Goal: Obtain resource: Download file/media

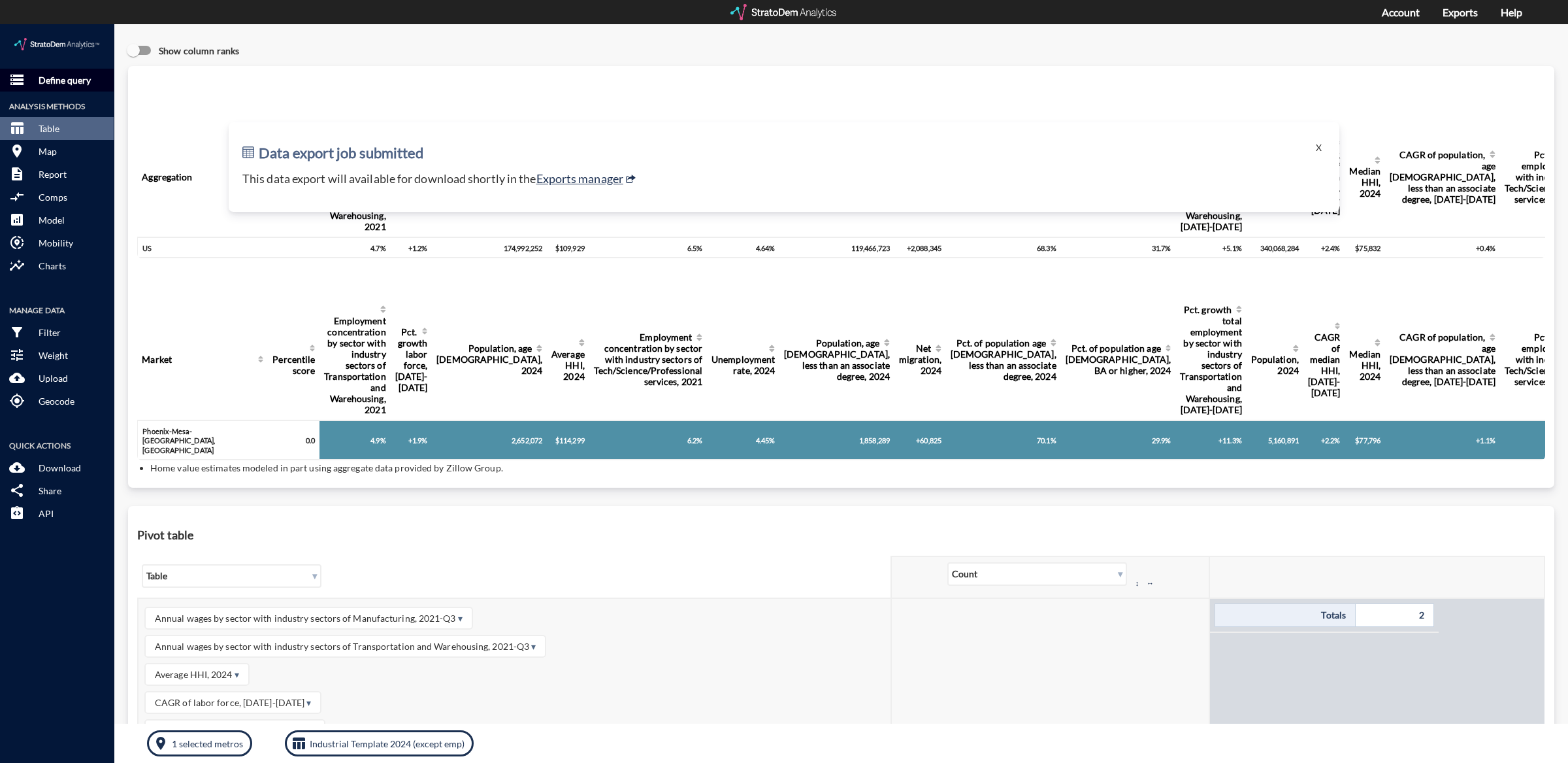
click p "Define query"
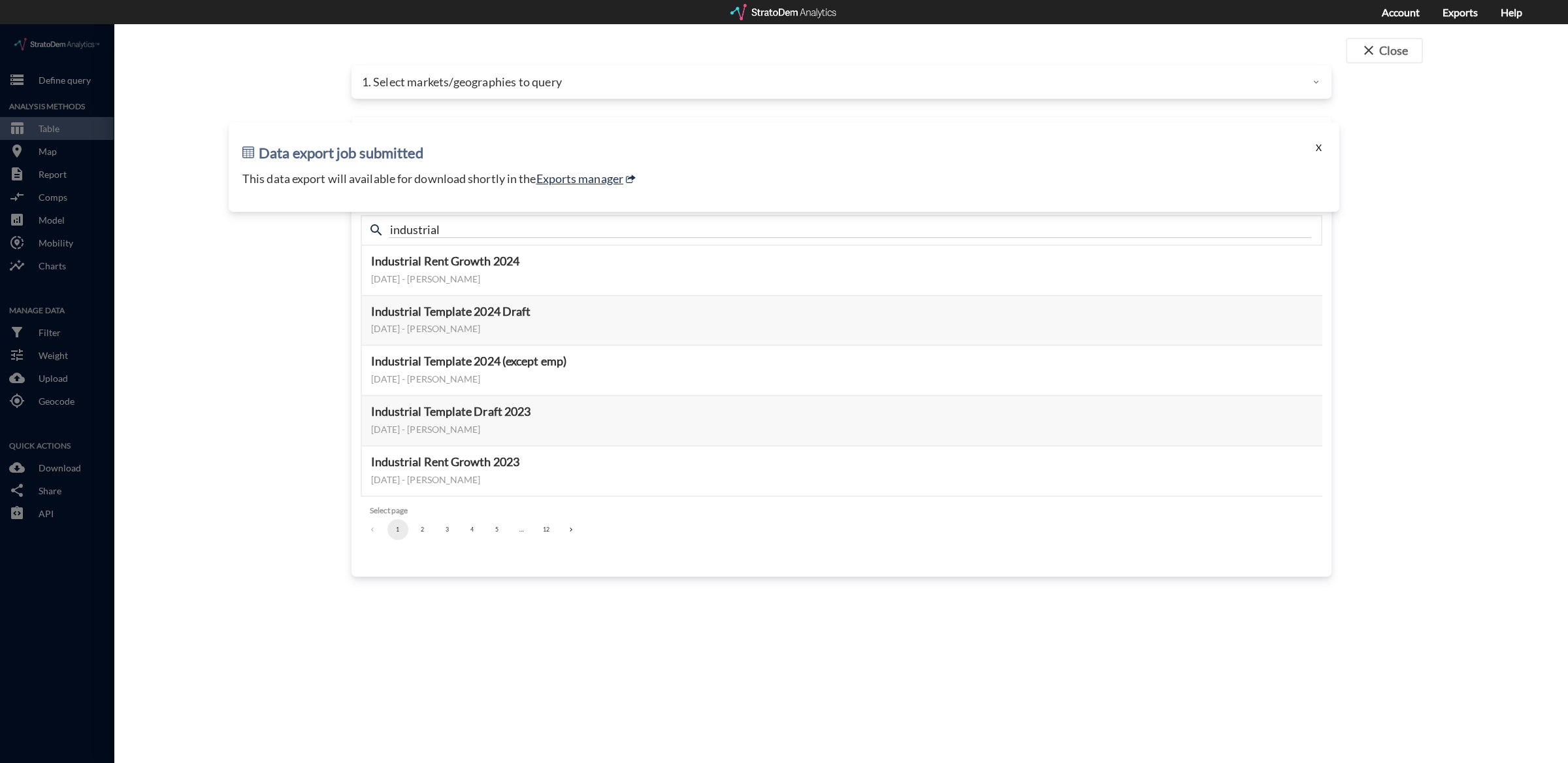
click button "X"
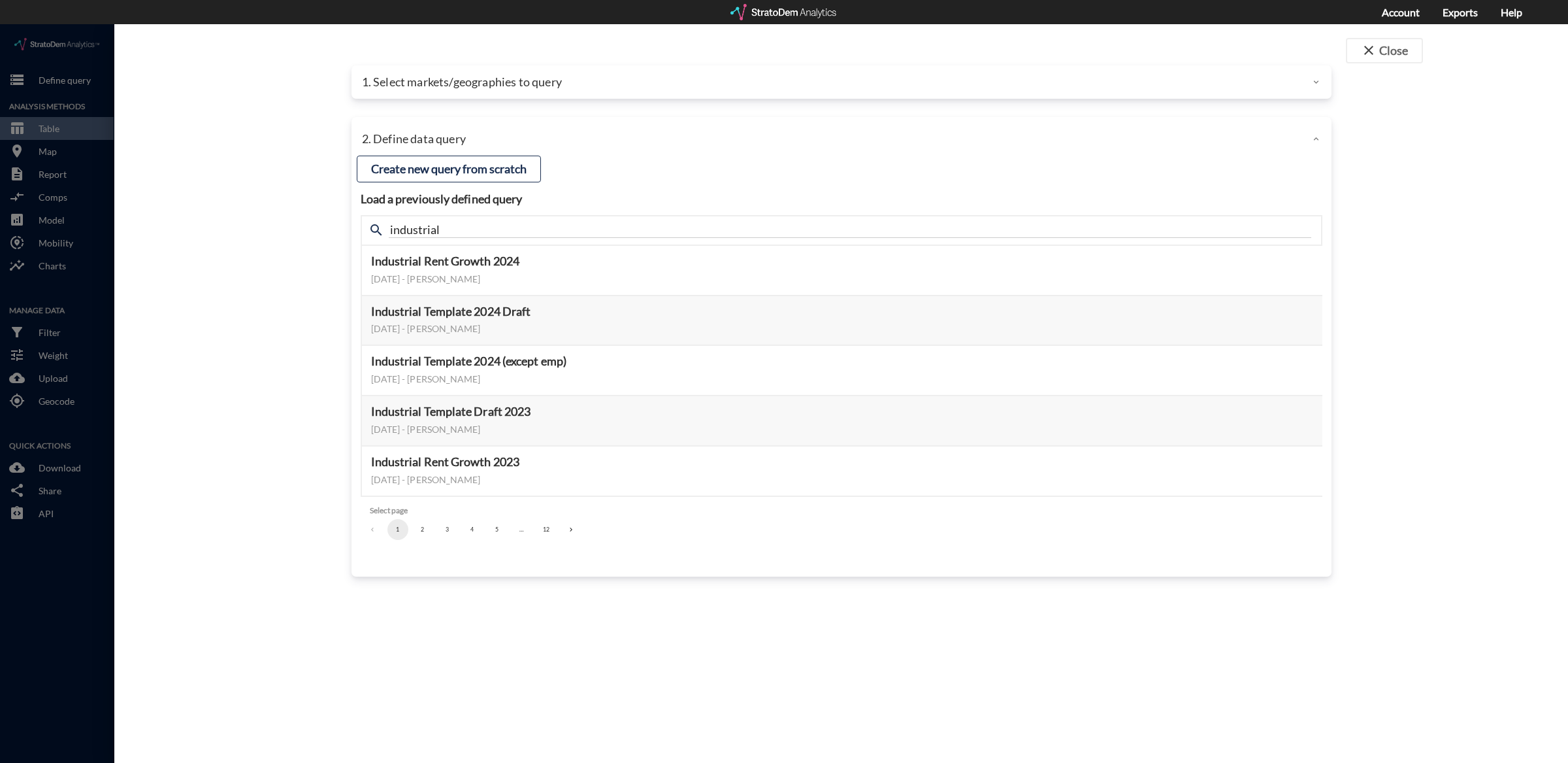
click div "1. Select markets/geographies to query"
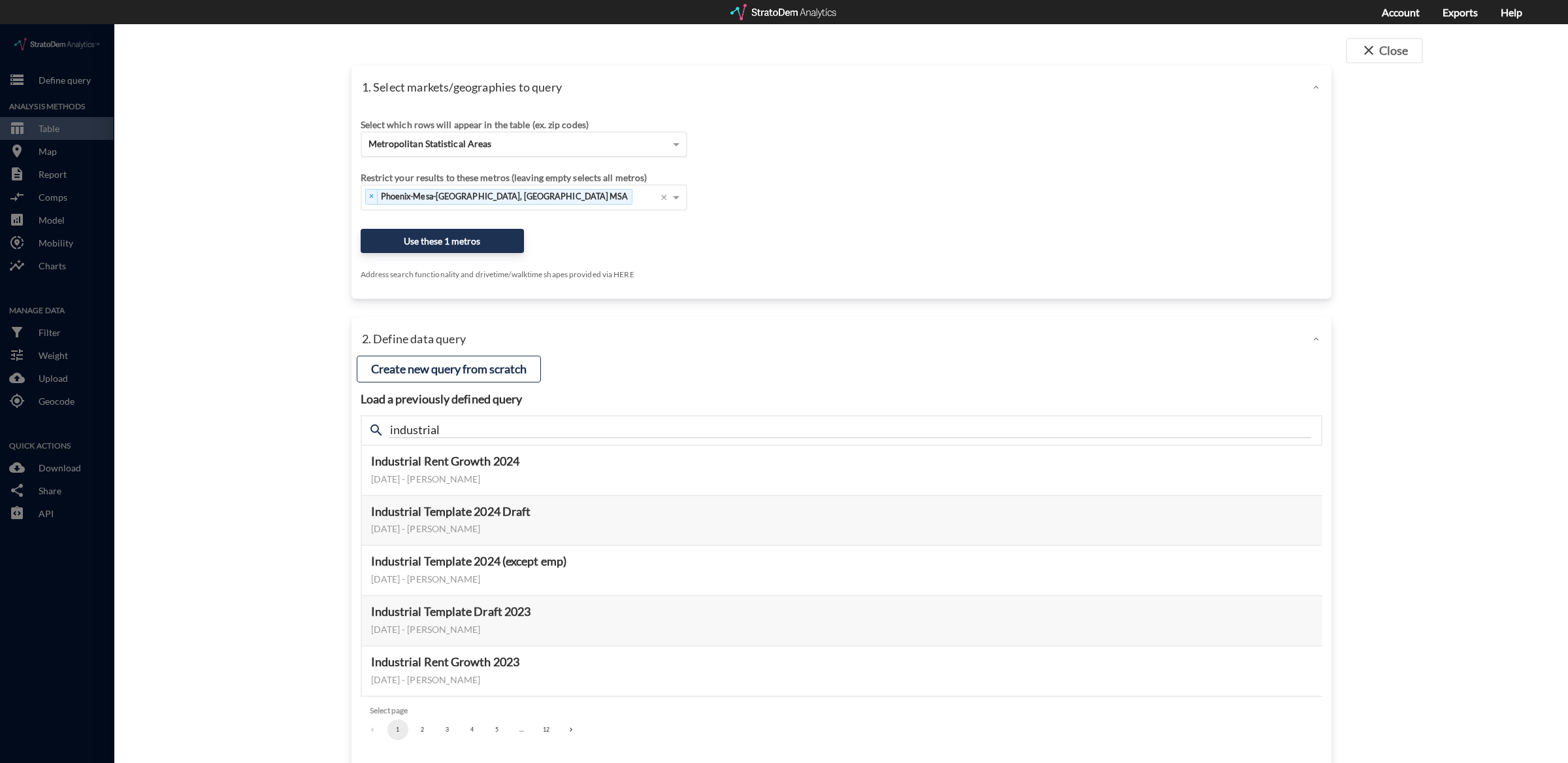
click span "Metropolitan Statistical Areas"
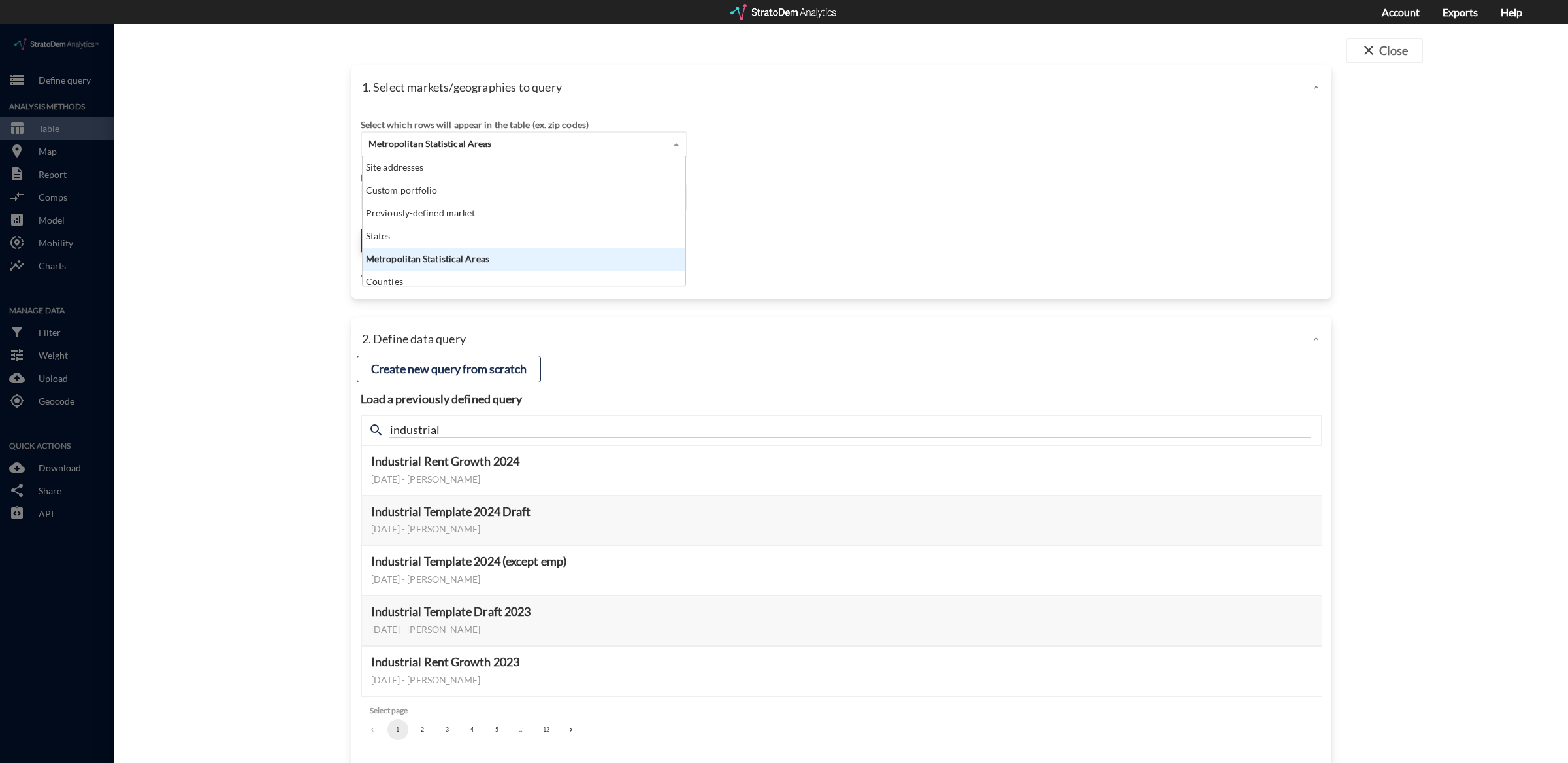
scroll to position [117, 316]
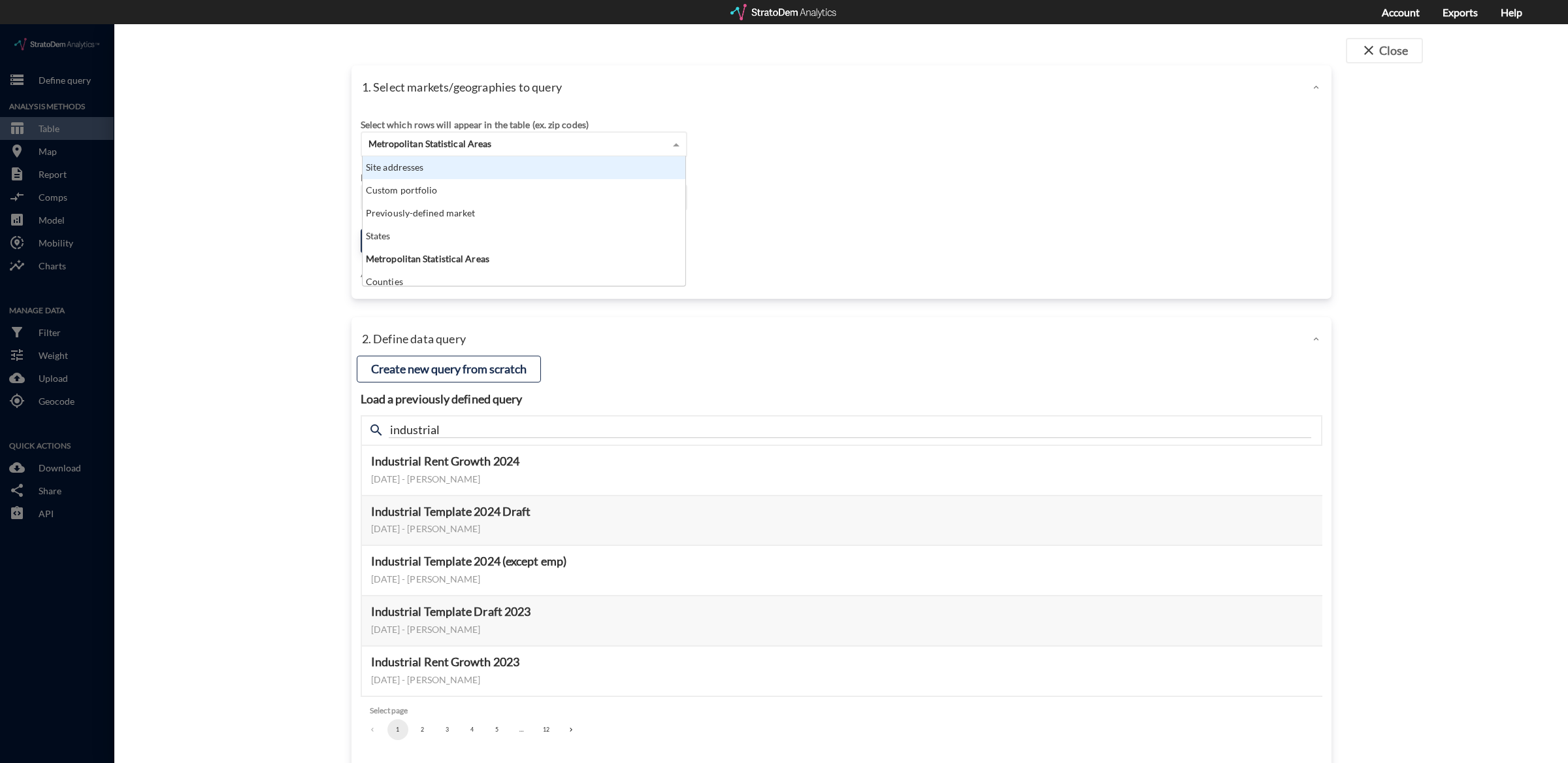
click div "Site addresses"
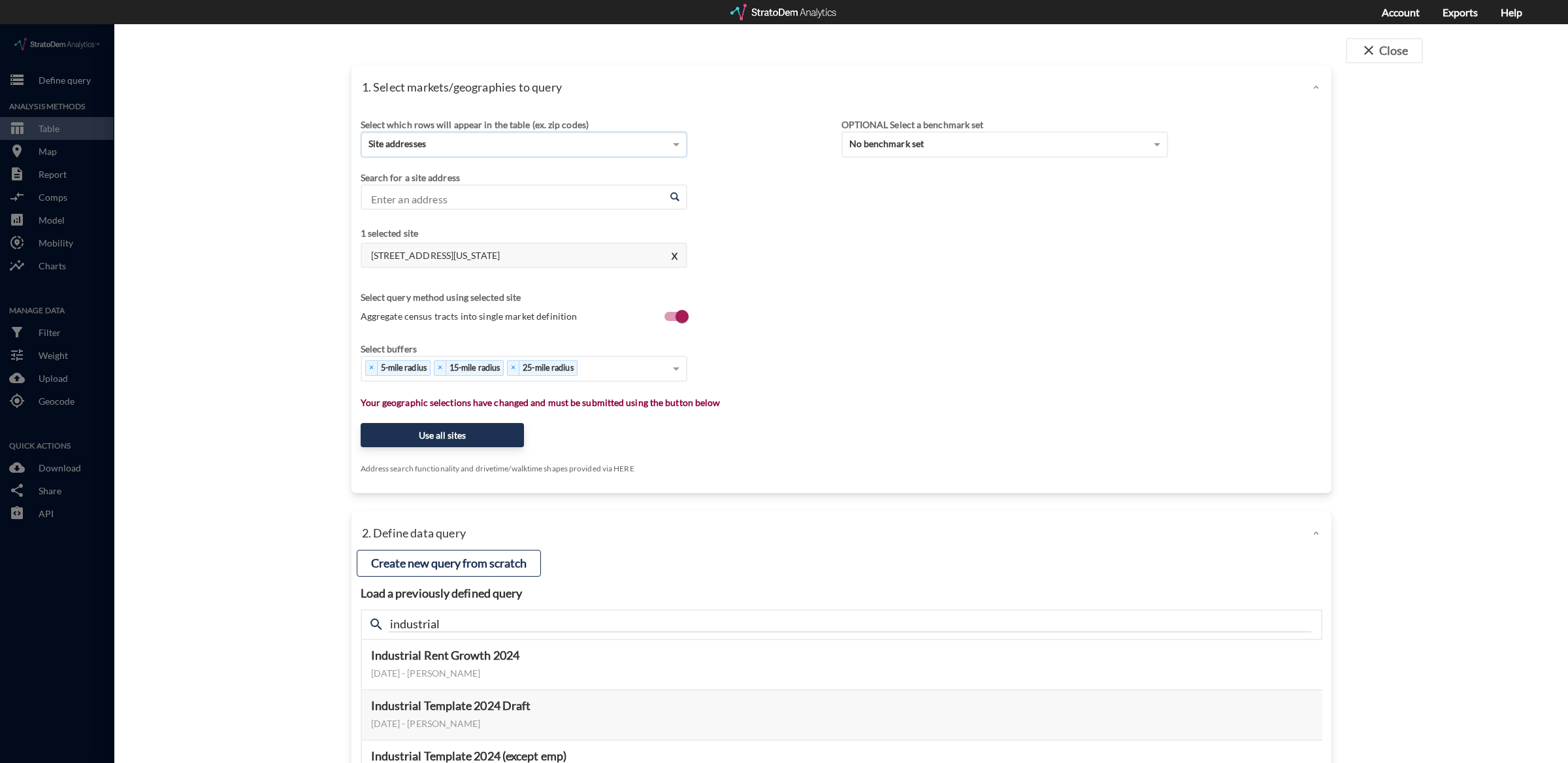
click input "Enter an address"
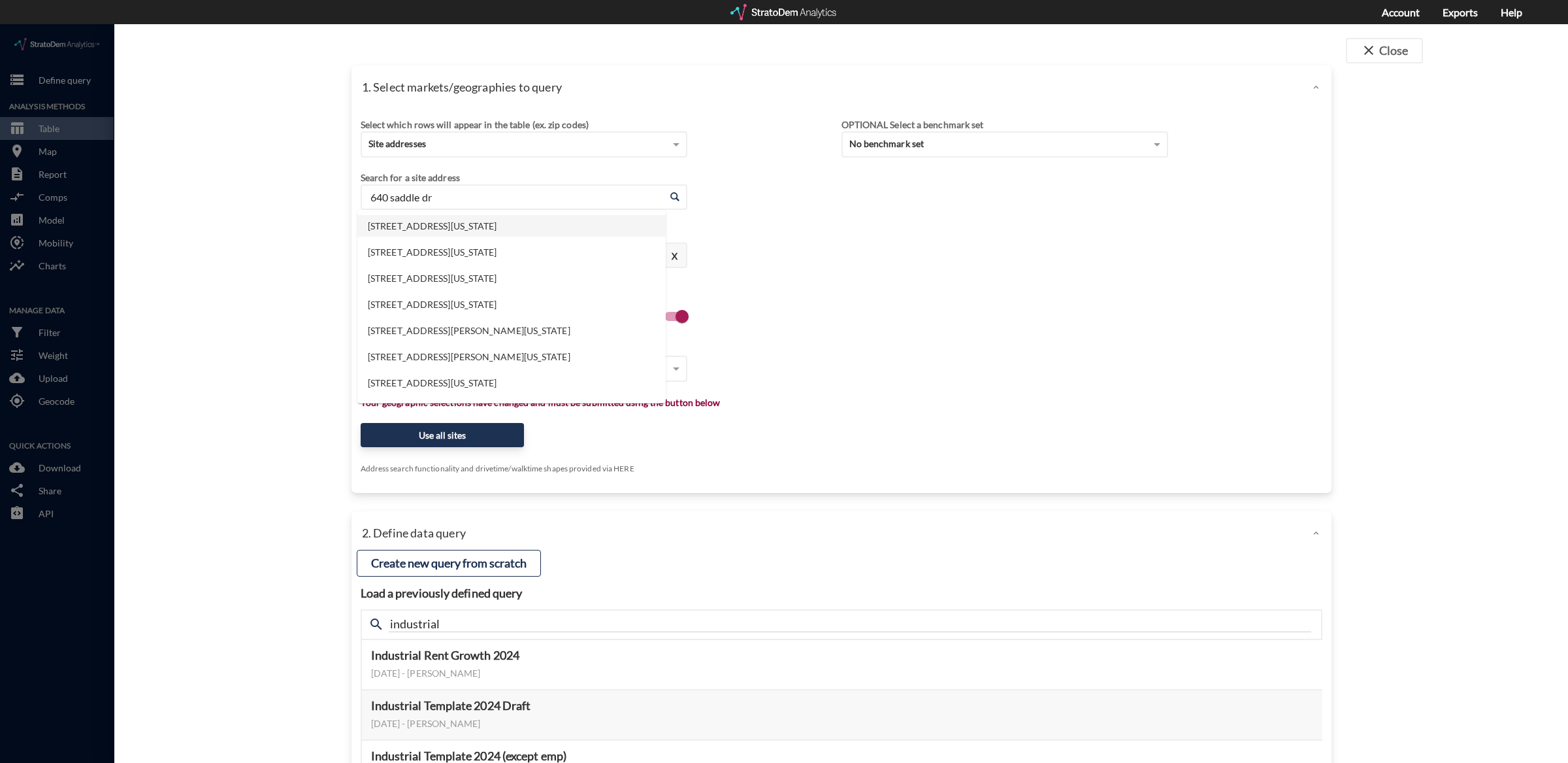
click li "640 Saddle Dr, Erie, Colorado"
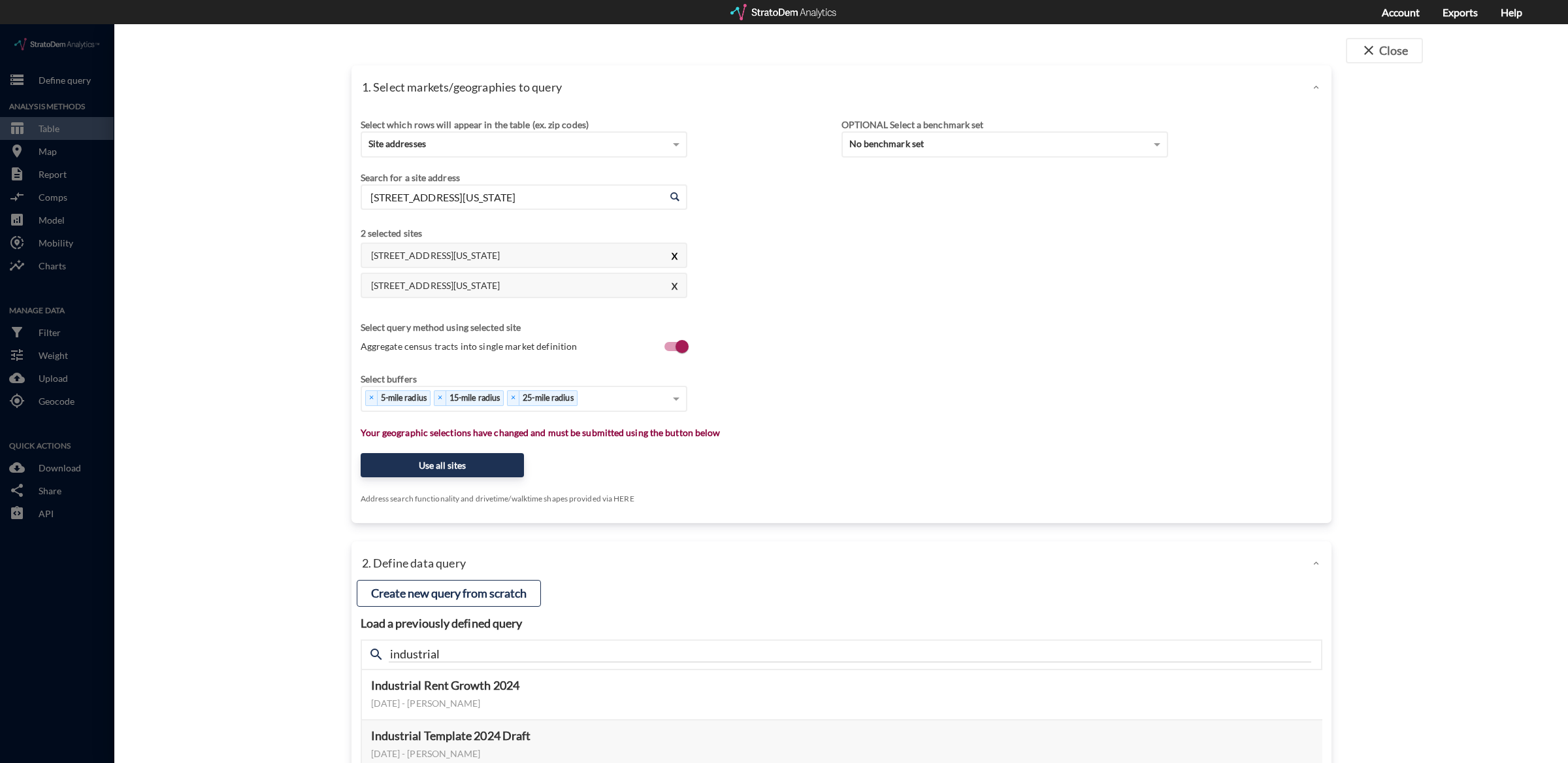
type input "640 Saddle Dr, Erie, Colorado"
click button "X"
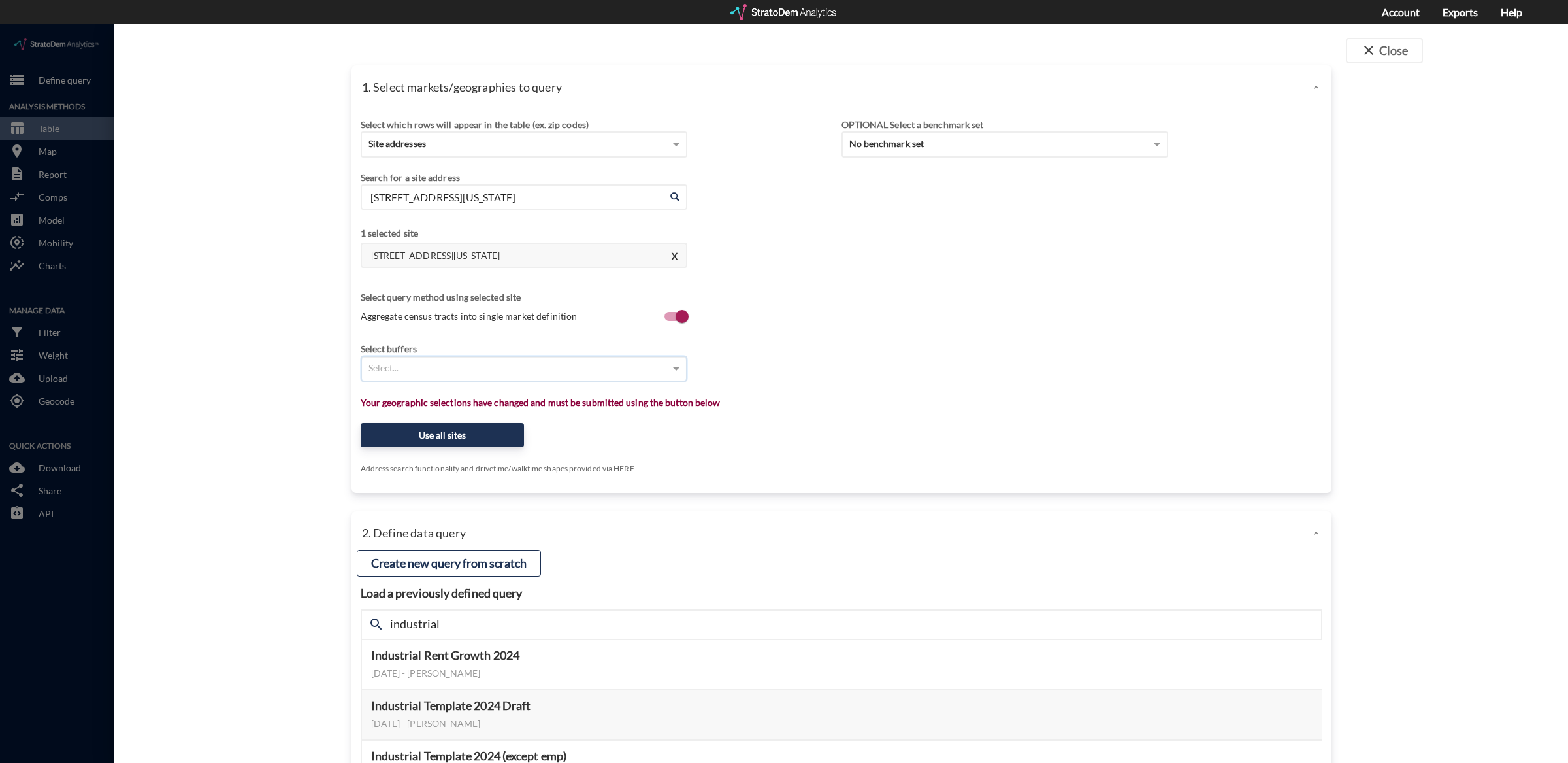
click div "Select..."
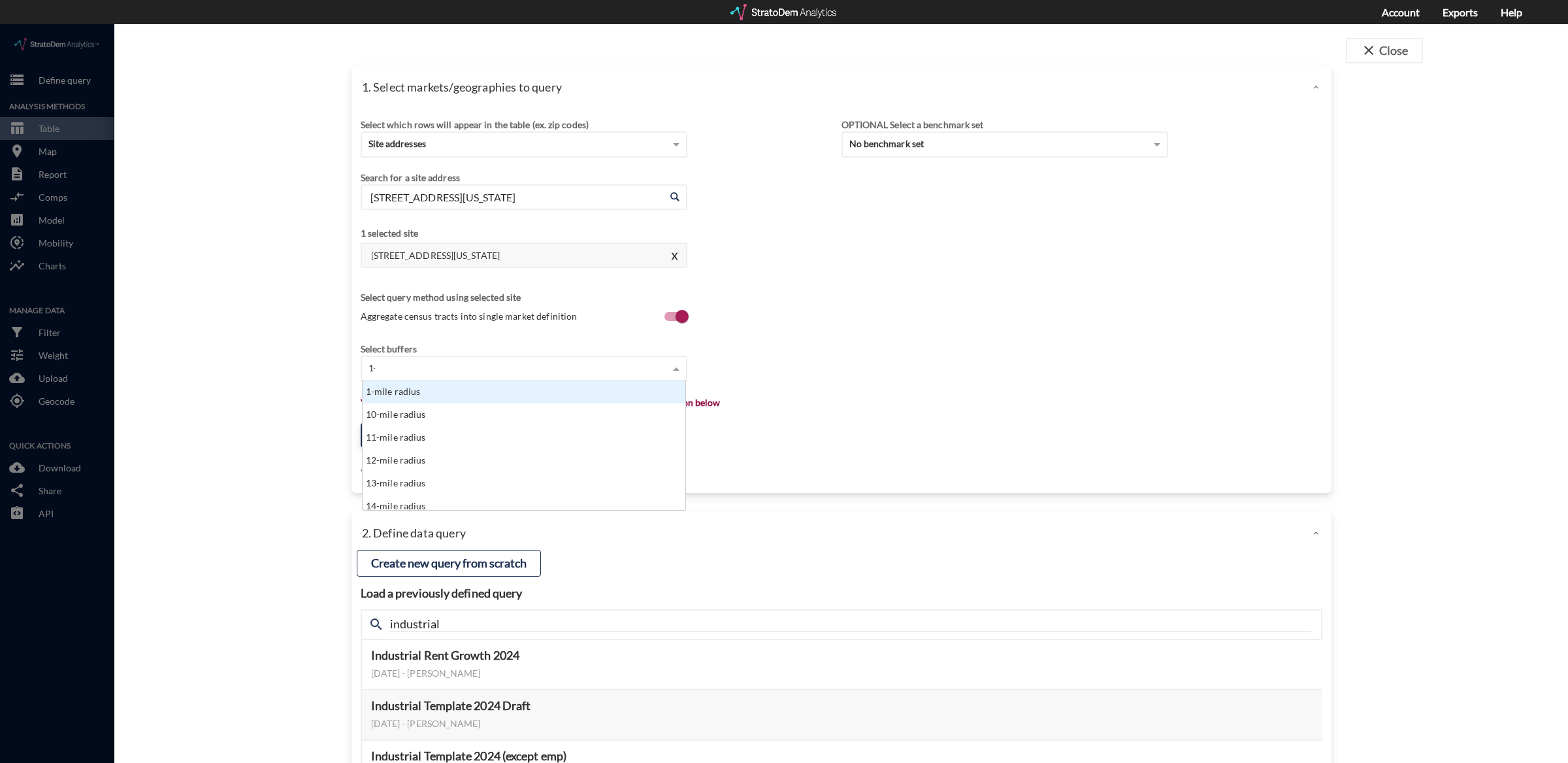
scroll to position [33, 316]
type input "1-mil"
type input "3-mil"
type input "5-m"
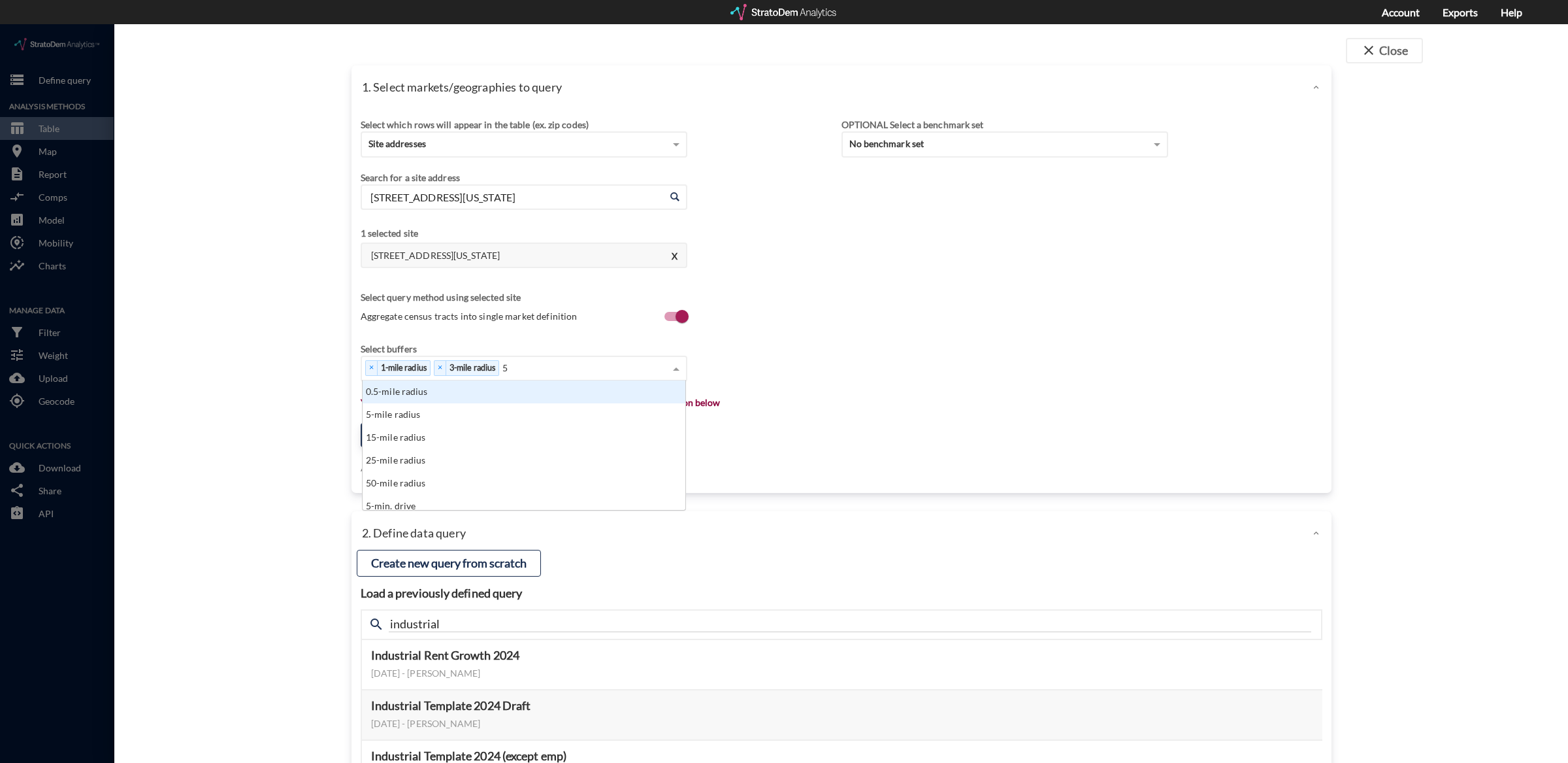
scroll to position [13, 8]
type input "5-mile"
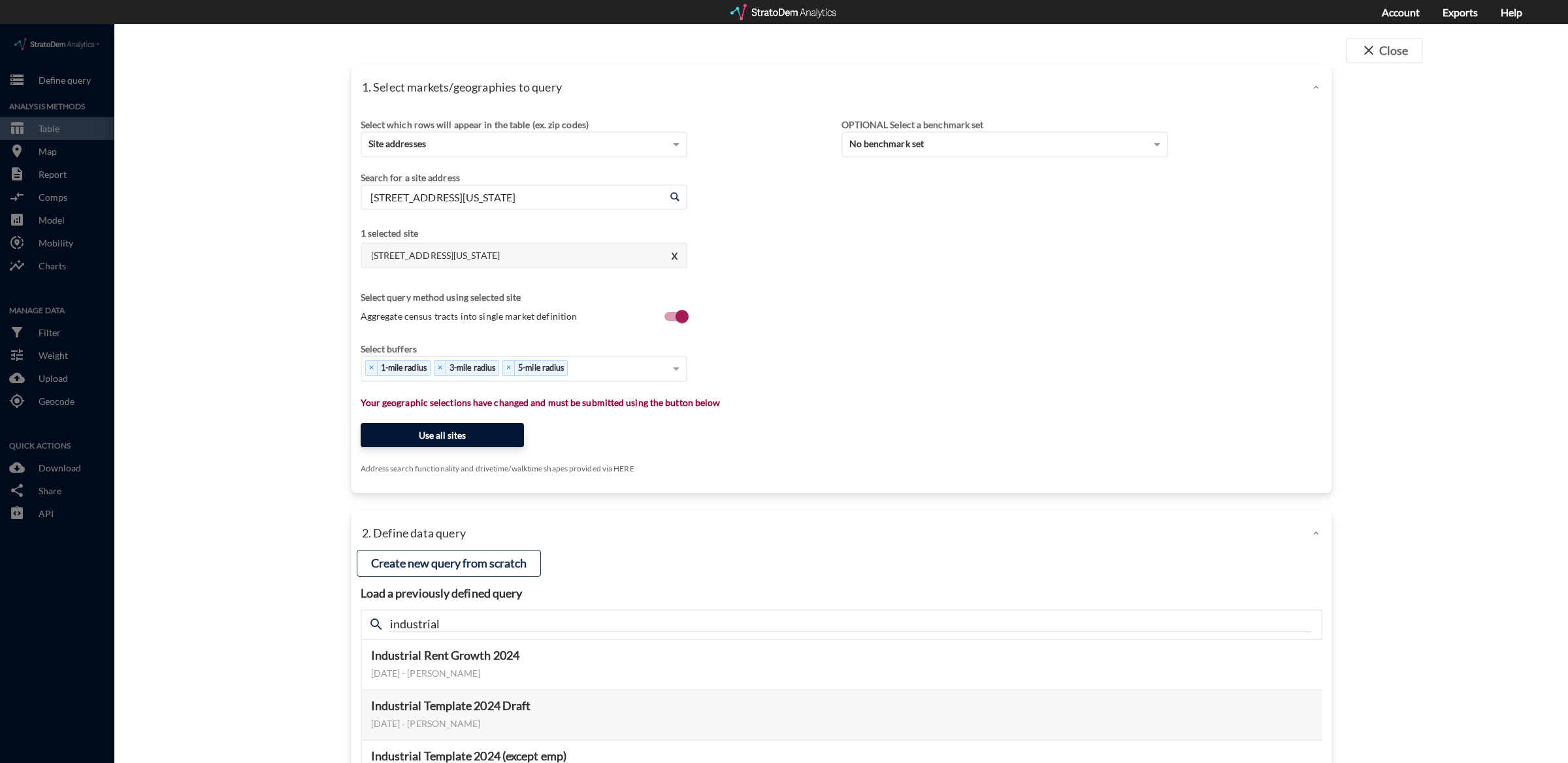
click button "Use all sites"
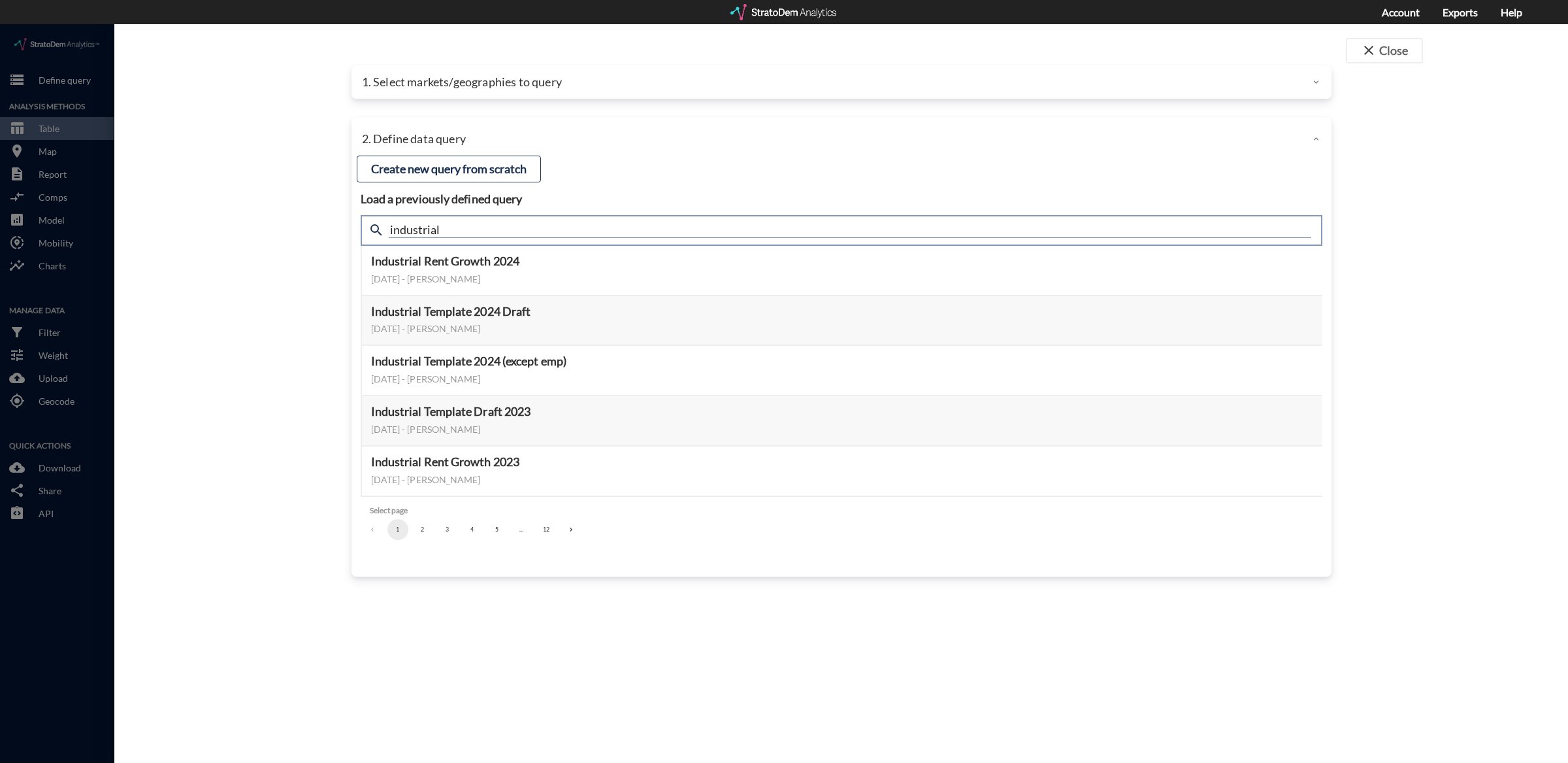
click input "industrial"
type input "summary"
click div "close Close 1. Select markets/geographies to query Select which rows will appea…"
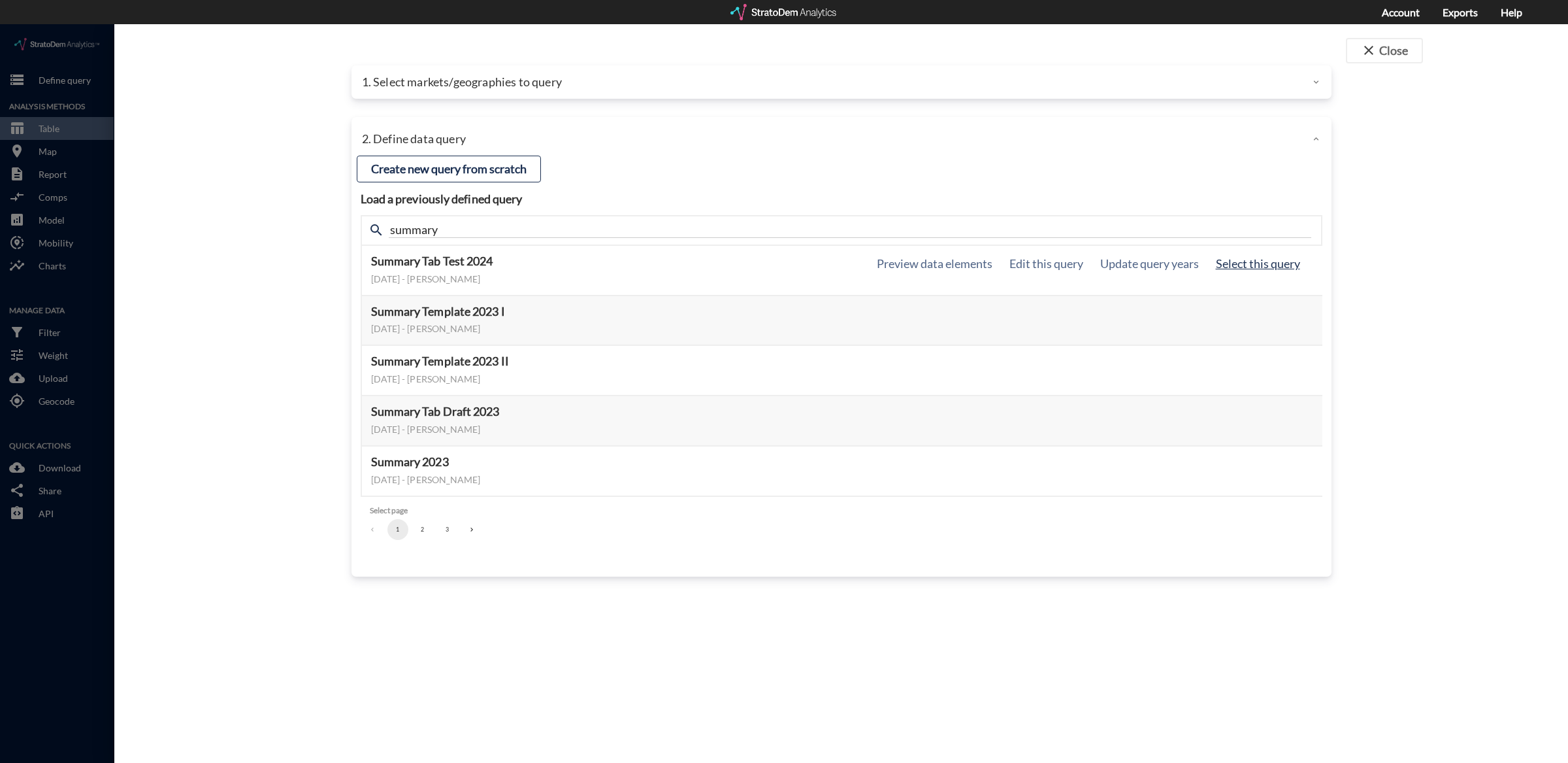
click button "Select this query"
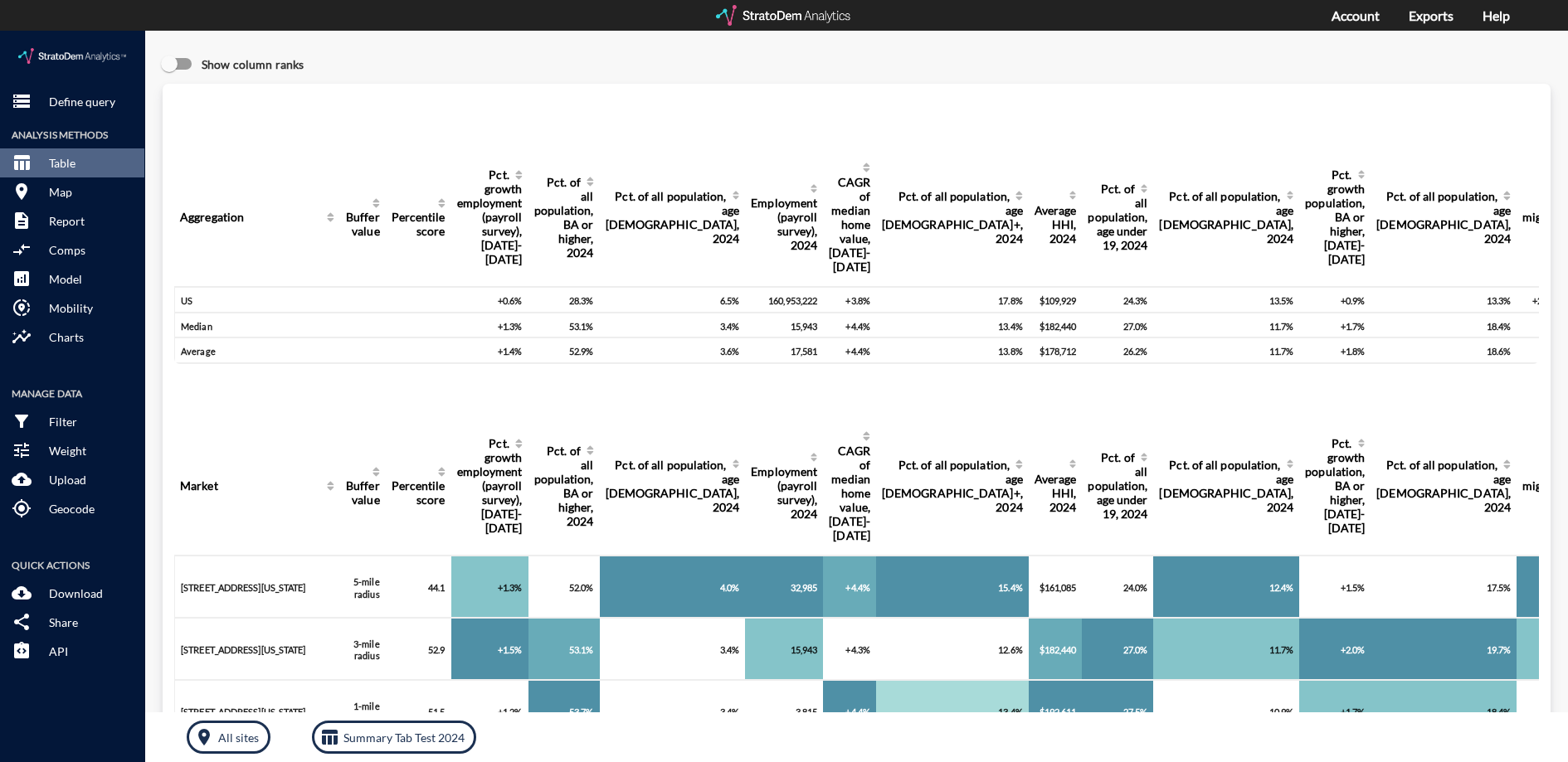
click div "Quick Actions cloud_download Download share Share integration_instructions API"
click p "Download"
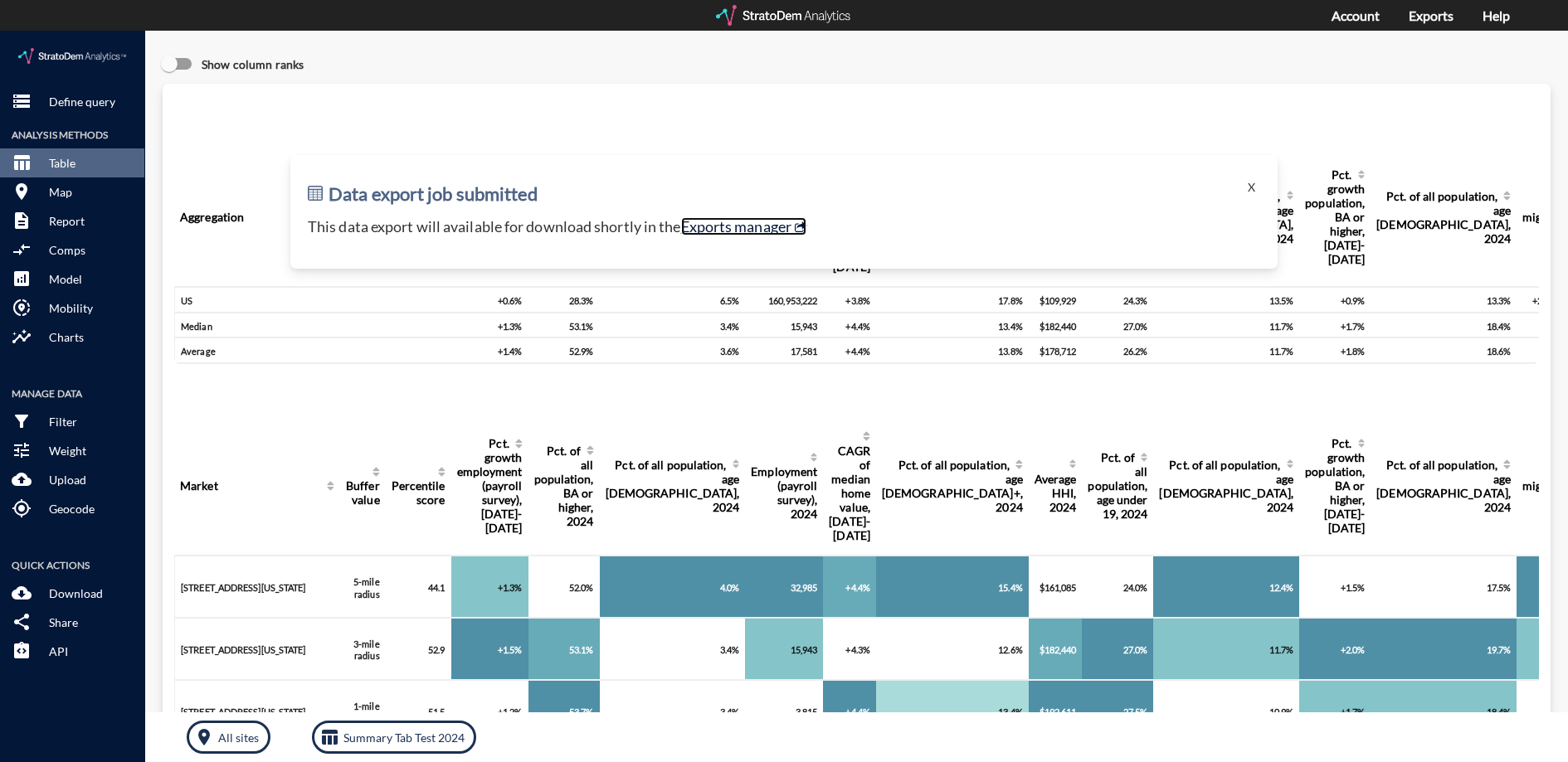
click link "Exports manager"
